Goal: Find specific page/section: Locate a particular part of the current website

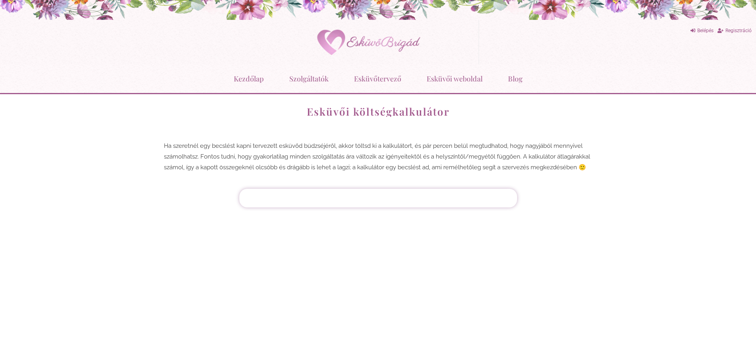
click at [406, 199] on div at bounding box center [378, 197] width 270 height 11
click at [372, 198] on div at bounding box center [378, 197] width 270 height 11
click at [376, 77] on link "Esküvőtervező" at bounding box center [377, 78] width 47 height 21
click at [315, 78] on link "Szolgáltatók" at bounding box center [308, 78] width 39 height 21
